Goal: Find specific page/section: Find specific page/section

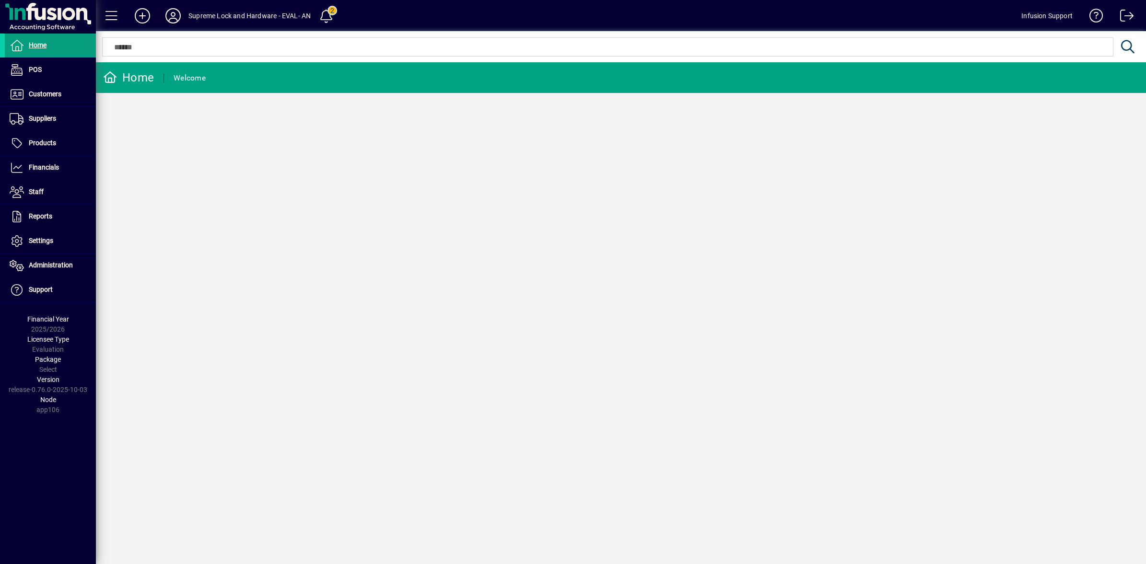
click at [173, 14] on icon at bounding box center [172, 15] width 19 height 15
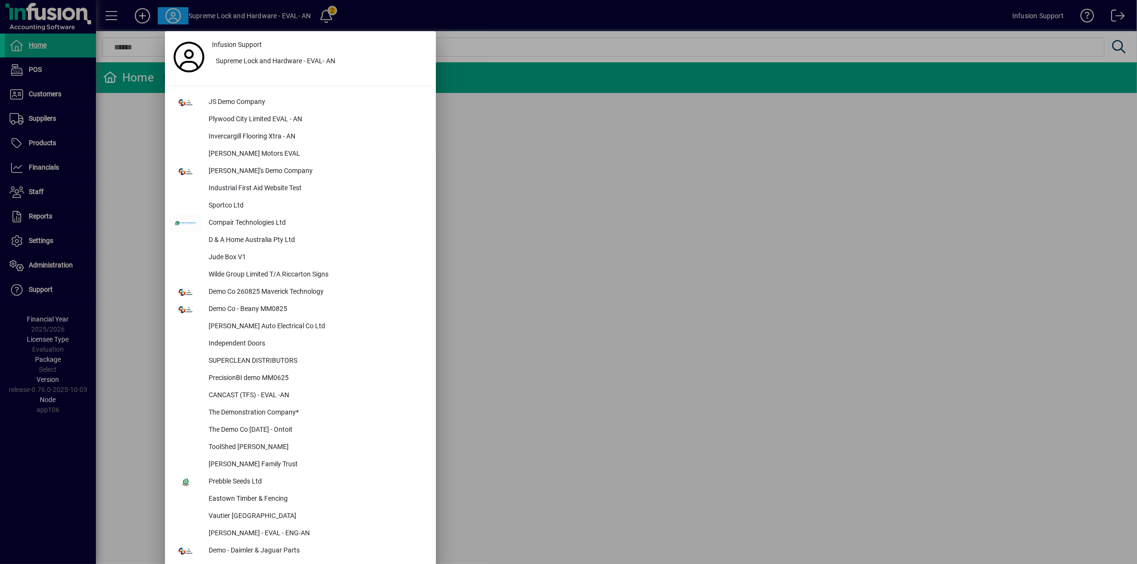
click at [555, 216] on div at bounding box center [568, 282] width 1137 height 564
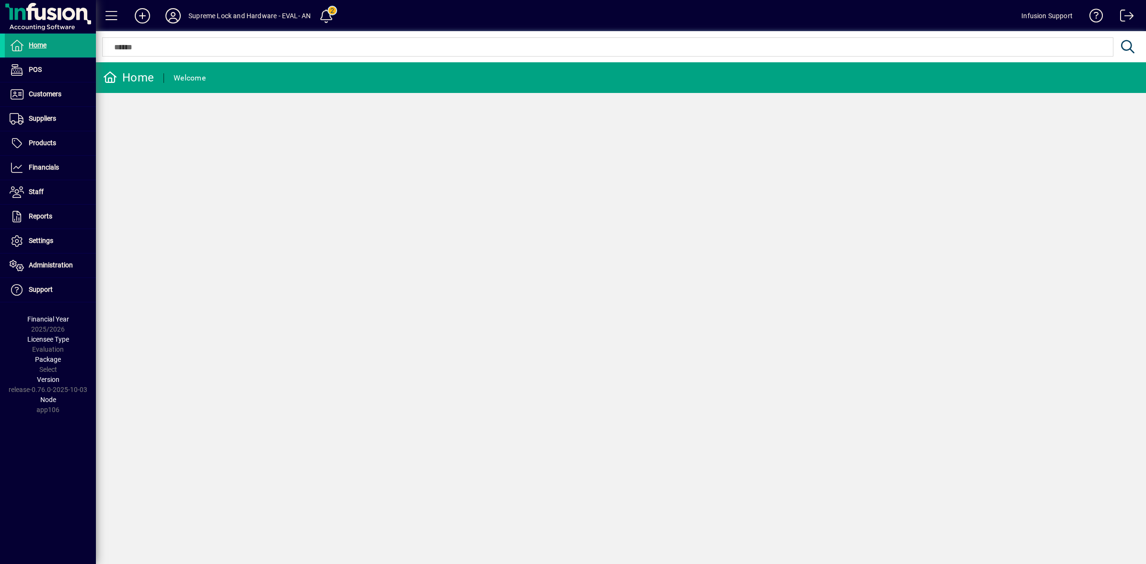
click at [311, 306] on div "Home Welcome" at bounding box center [621, 313] width 1050 height 502
click at [170, 17] on icon at bounding box center [172, 15] width 19 height 15
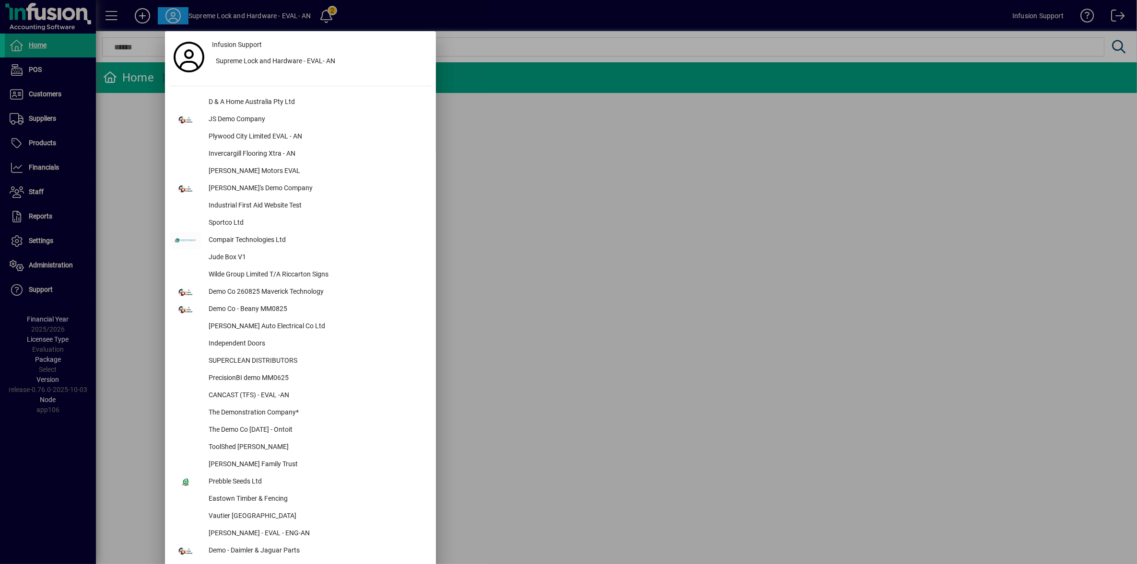
click at [47, 245] on div at bounding box center [568, 282] width 1137 height 564
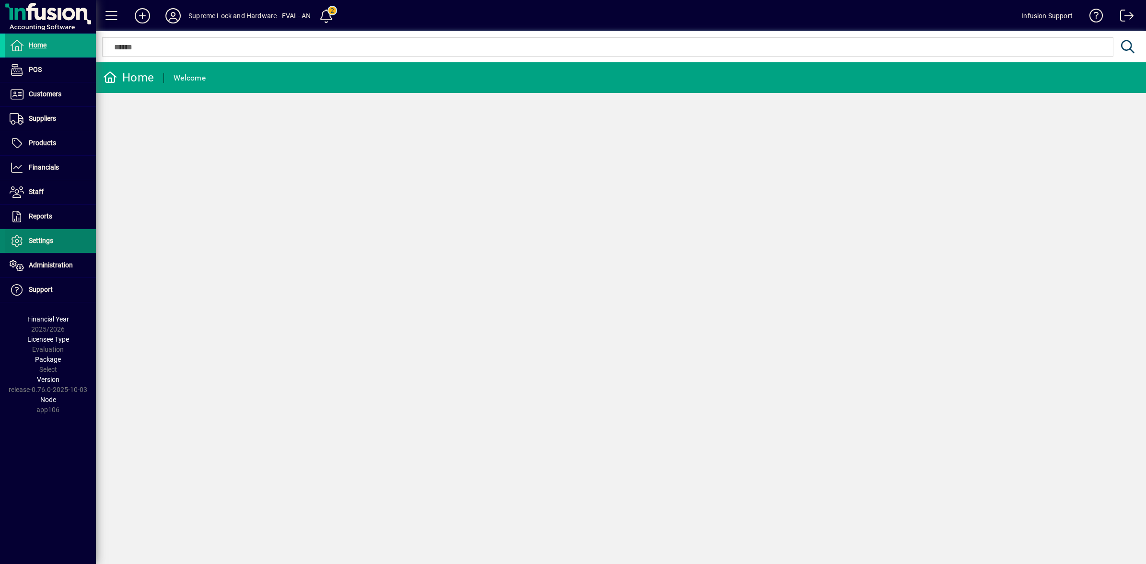
click at [75, 246] on span at bounding box center [50, 241] width 91 height 23
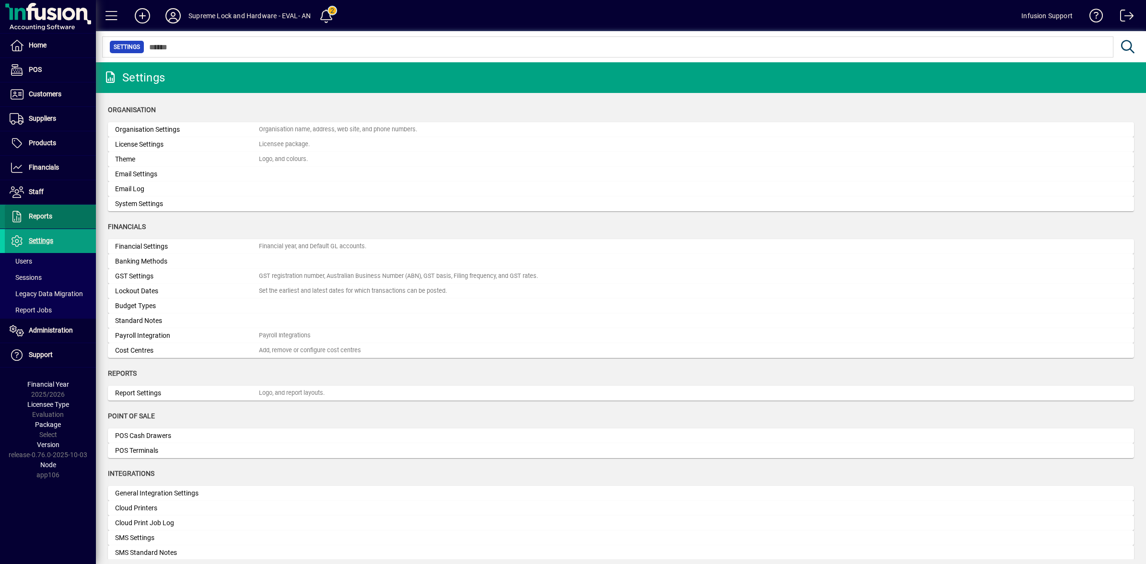
click at [54, 215] on span at bounding box center [50, 216] width 91 height 23
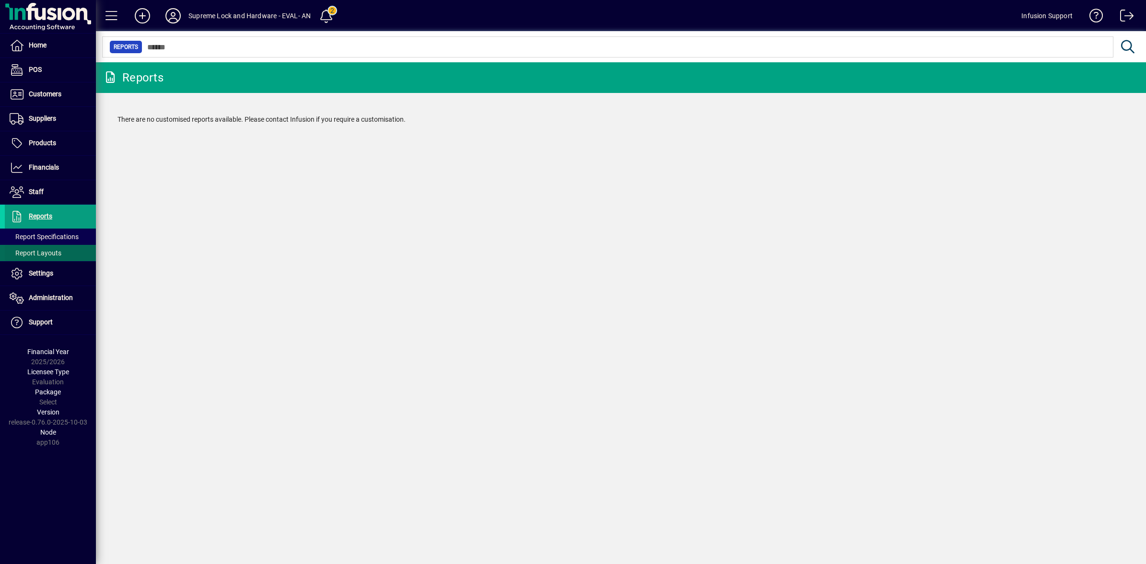
click at [34, 256] on span "Report Layouts" at bounding box center [36, 253] width 52 height 8
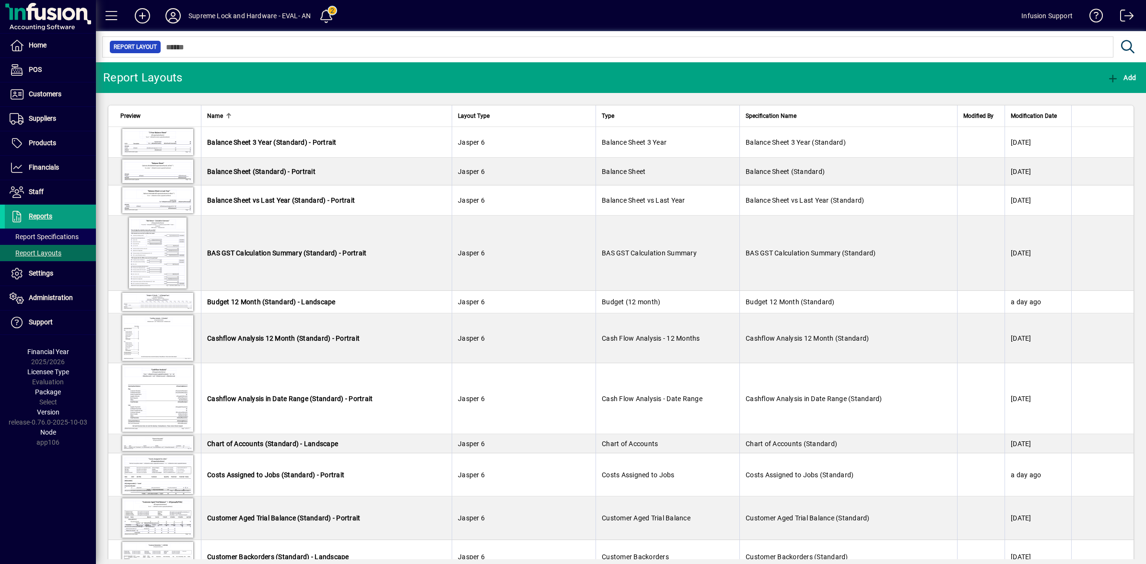
click at [238, 36] on div at bounding box center [621, 36] width 1050 height 11
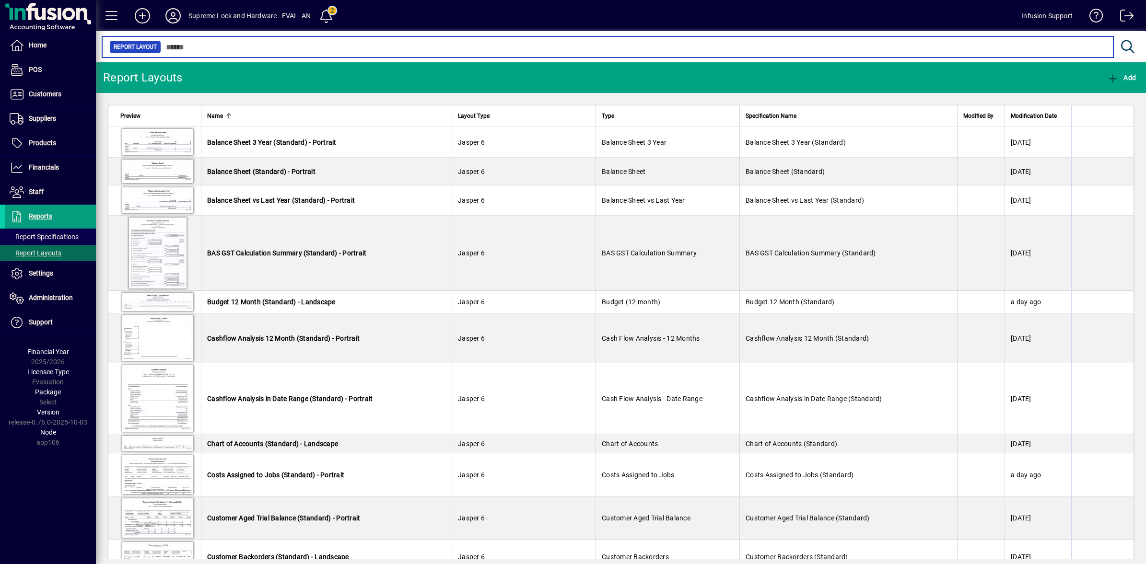
click at [192, 49] on input "text" at bounding box center [633, 46] width 945 height 13
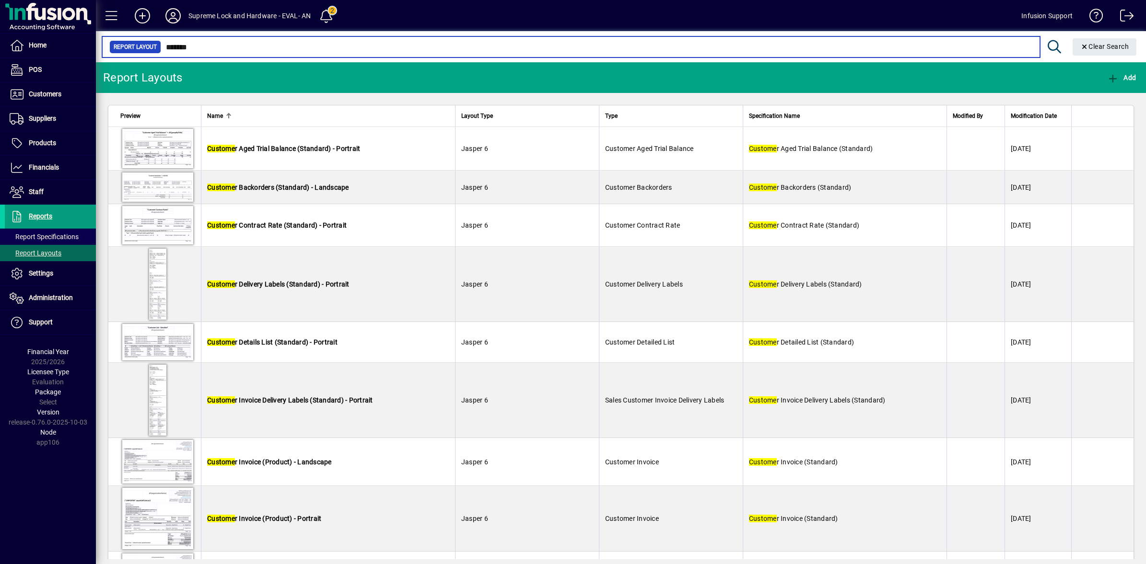
type input "*******"
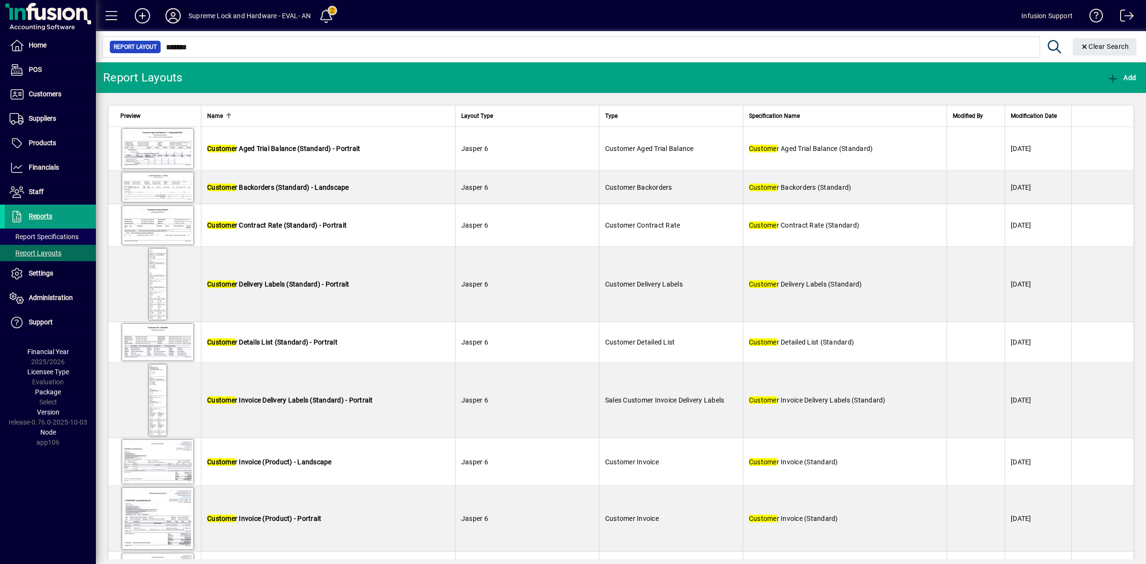
click at [173, 12] on icon at bounding box center [172, 15] width 19 height 15
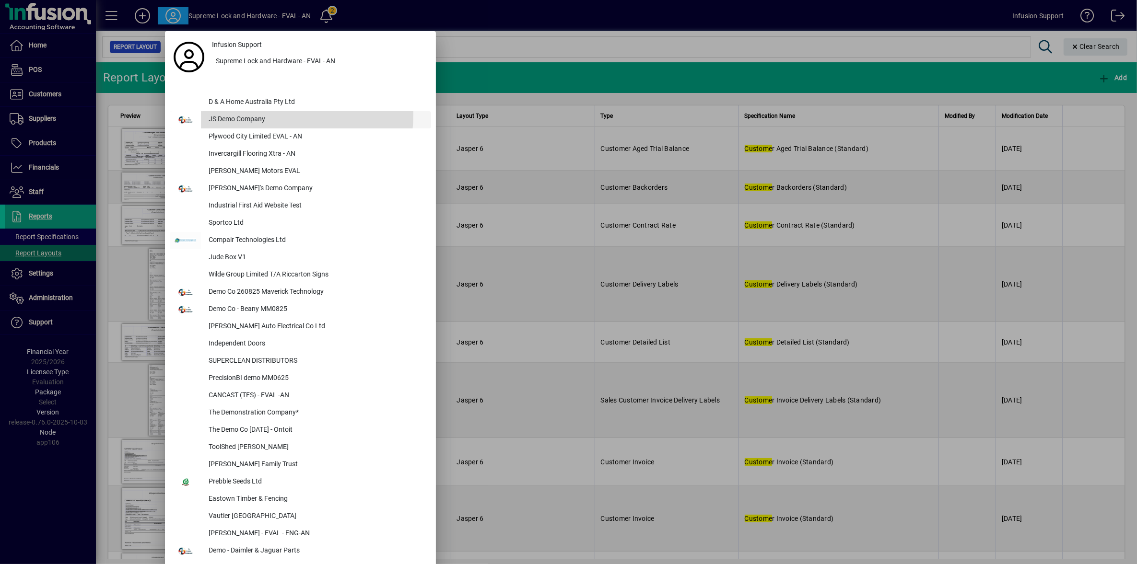
click at [247, 116] on div "JS Demo Company" at bounding box center [316, 119] width 230 height 17
